Goal: Task Accomplishment & Management: Use online tool/utility

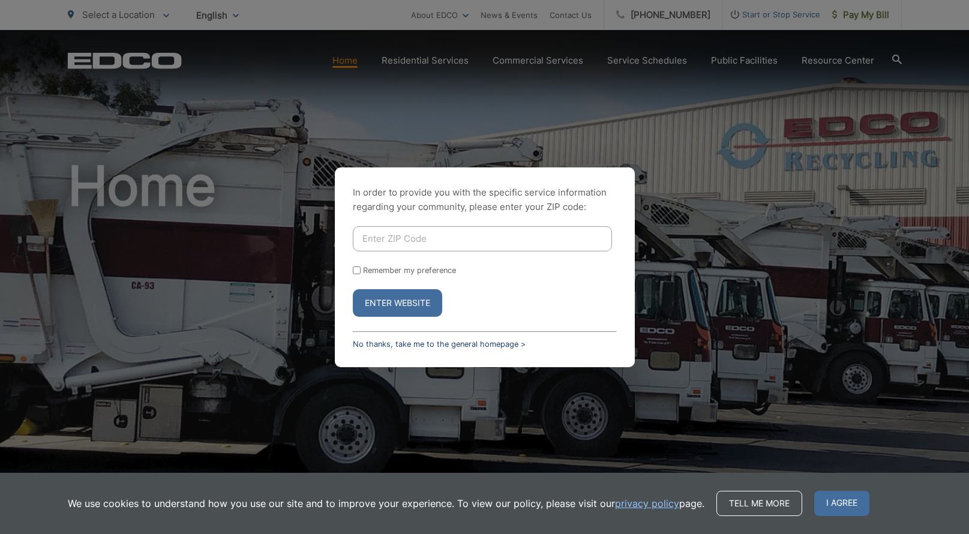
click at [477, 343] on link "No thanks, take me to the general homepage >" at bounding box center [439, 344] width 173 height 9
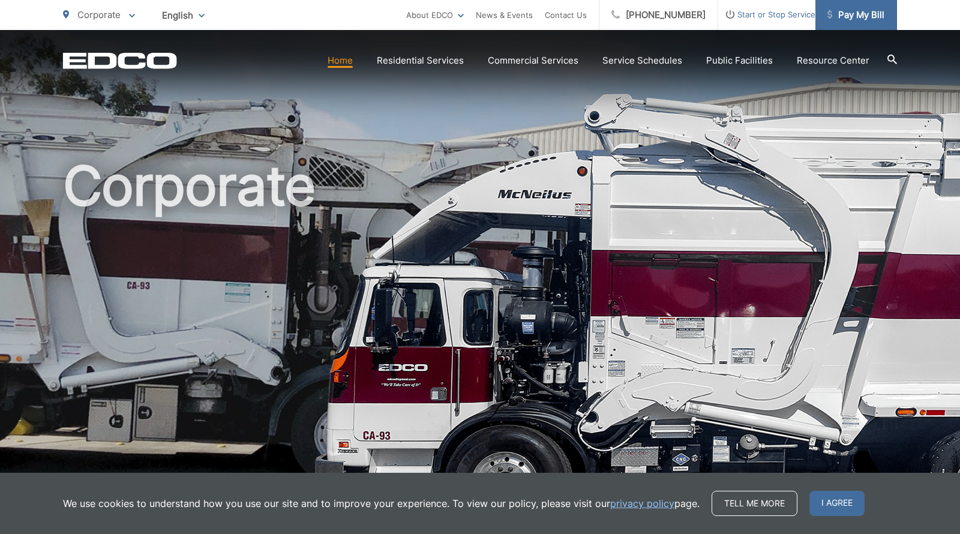
click at [853, 10] on span "Pay My Bill" at bounding box center [856, 15] width 57 height 14
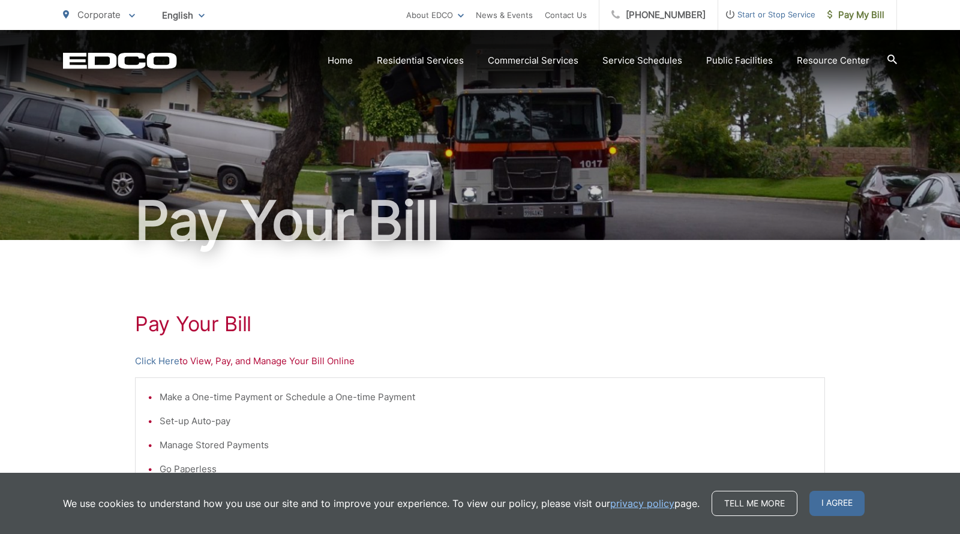
scroll to position [87, 0]
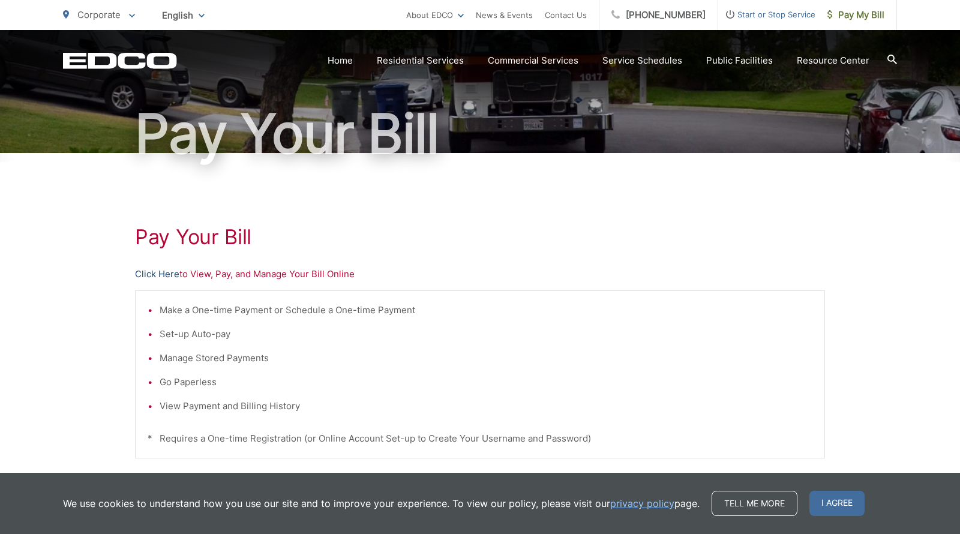
click at [167, 276] on link "Click Here" at bounding box center [157, 274] width 44 height 14
